Goal: Check status: Check status

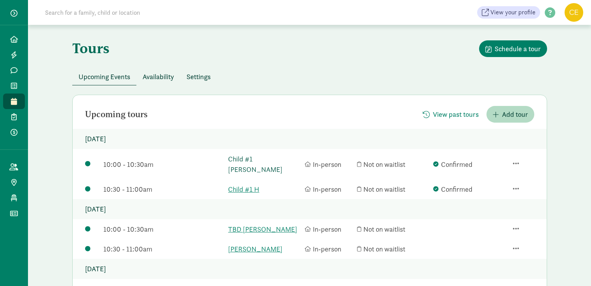
scroll to position [39, 0]
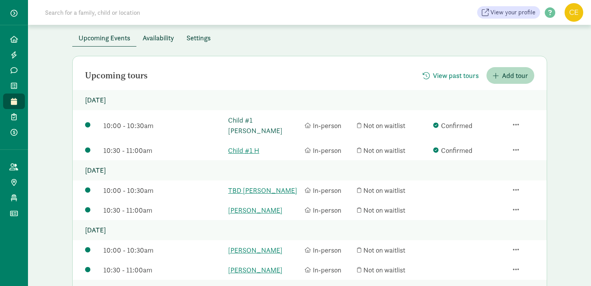
click at [236, 117] on link "Child #1 [PERSON_NAME]" at bounding box center [264, 125] width 73 height 21
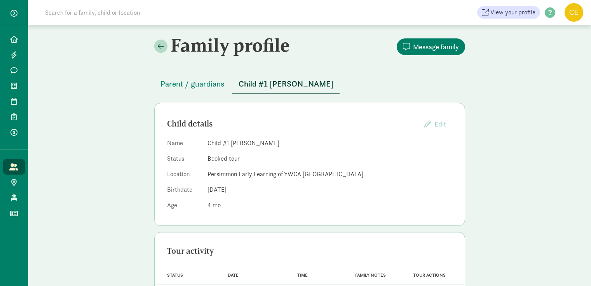
scroll to position [37, 0]
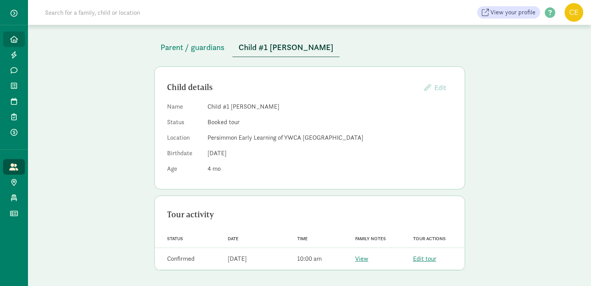
click at [14, 34] on link "Home" at bounding box center [14, 39] width 22 height 16
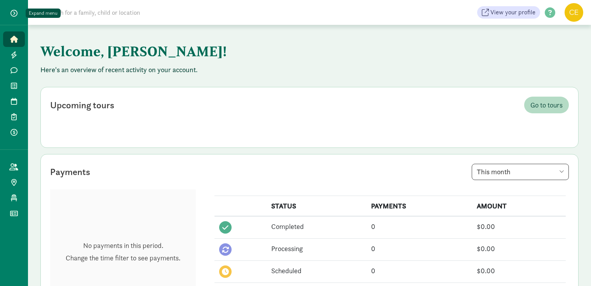
click at [15, 15] on span "button" at bounding box center [13, 13] width 7 height 7
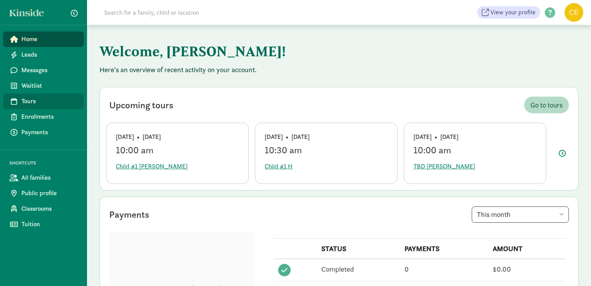
click at [28, 99] on span "Tours" at bounding box center [49, 101] width 56 height 9
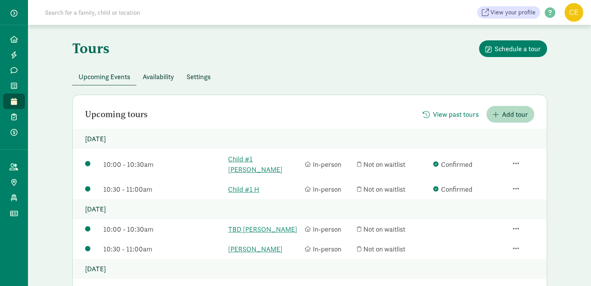
scroll to position [39, 0]
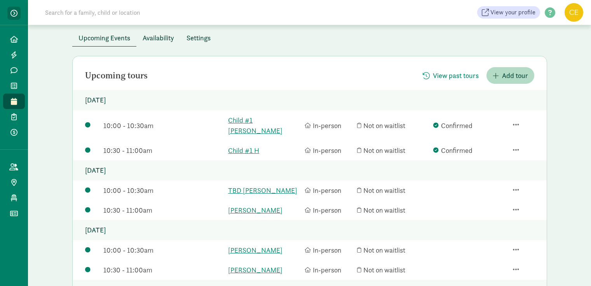
click at [13, 17] on button "button" at bounding box center [13, 13] width 13 height 13
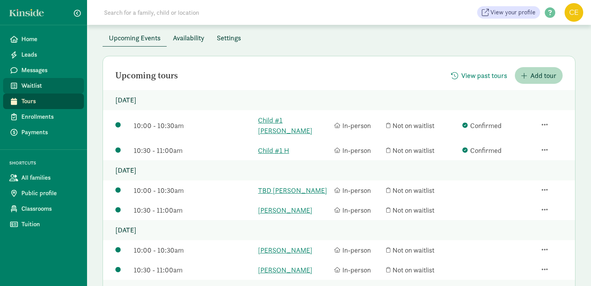
click at [35, 87] on span "Waitlist" at bounding box center [49, 85] width 56 height 9
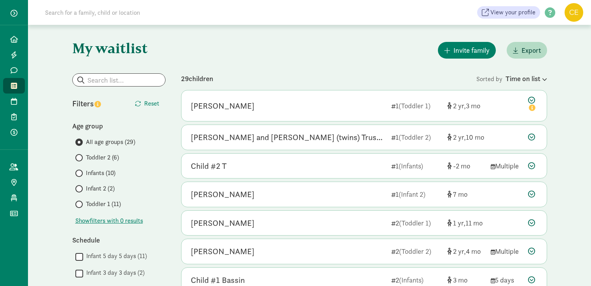
click at [81, 175] on span at bounding box center [78, 173] width 7 height 7
click at [80, 175] on input "Infants (10)" at bounding box center [77, 173] width 5 height 5
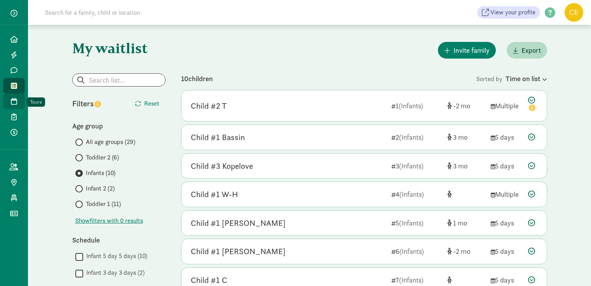
click at [16, 103] on icon at bounding box center [14, 101] width 6 height 7
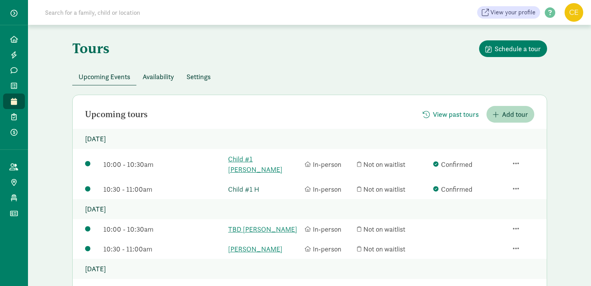
click at [232, 184] on link "Child #1 H" at bounding box center [264, 189] width 73 height 10
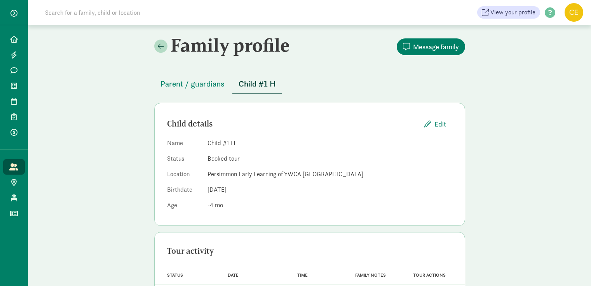
scroll to position [37, 0]
